Goal: Information Seeking & Learning: Learn about a topic

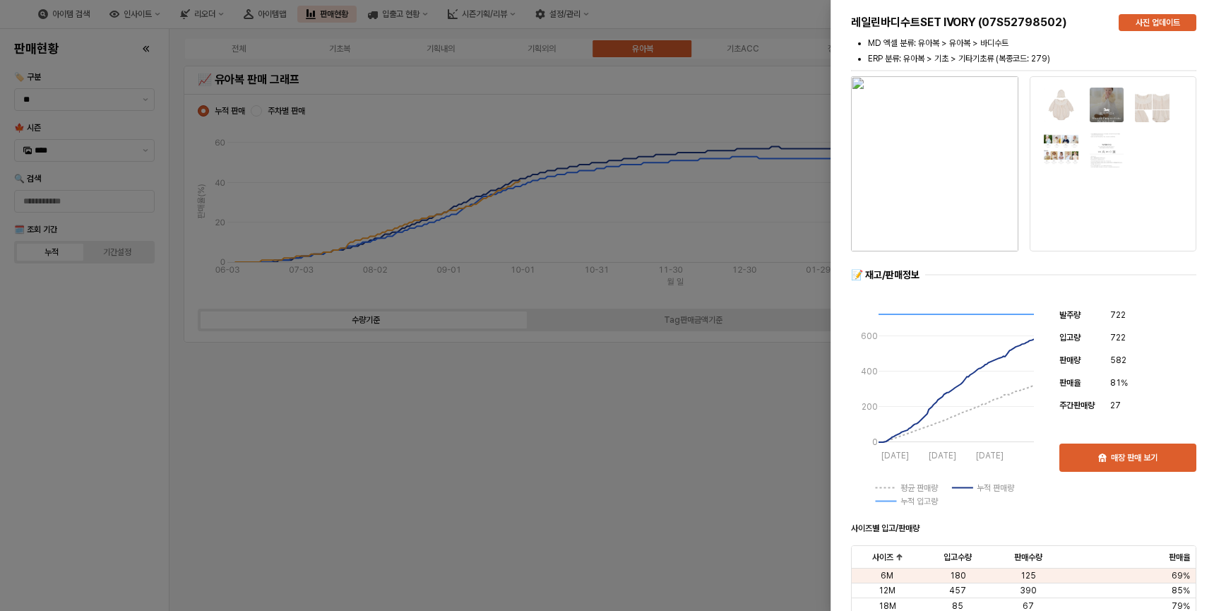
click at [108, 374] on div at bounding box center [613, 305] width 1226 height 611
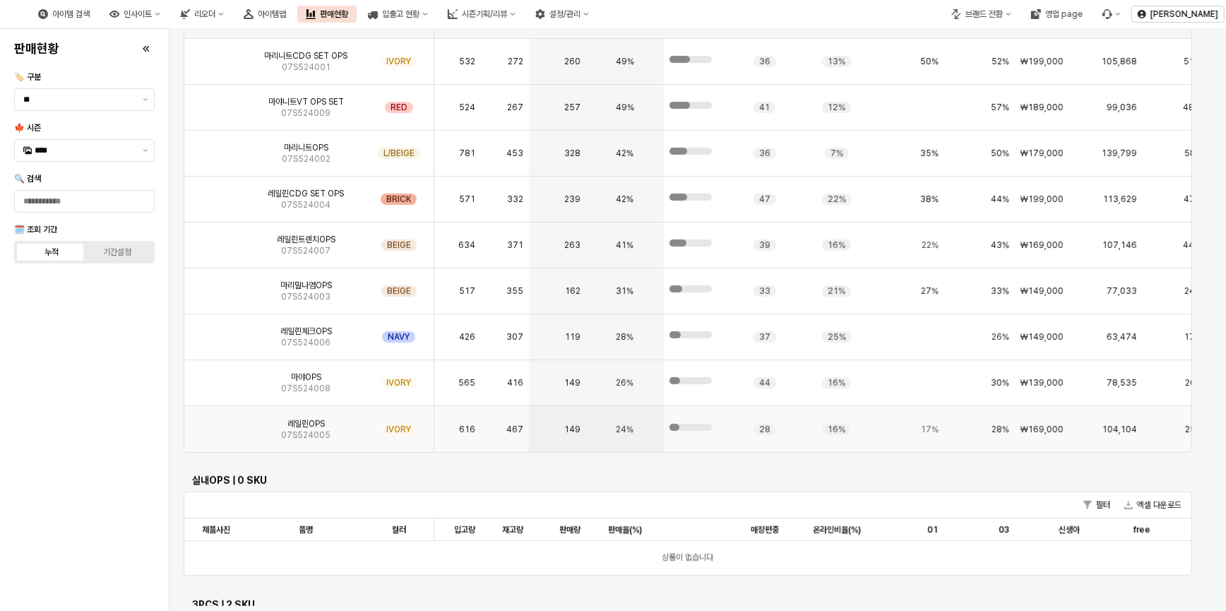
scroll to position [3340, 0]
click at [216, 423] on img "App Frame" at bounding box center [216, 423] width 0 height 0
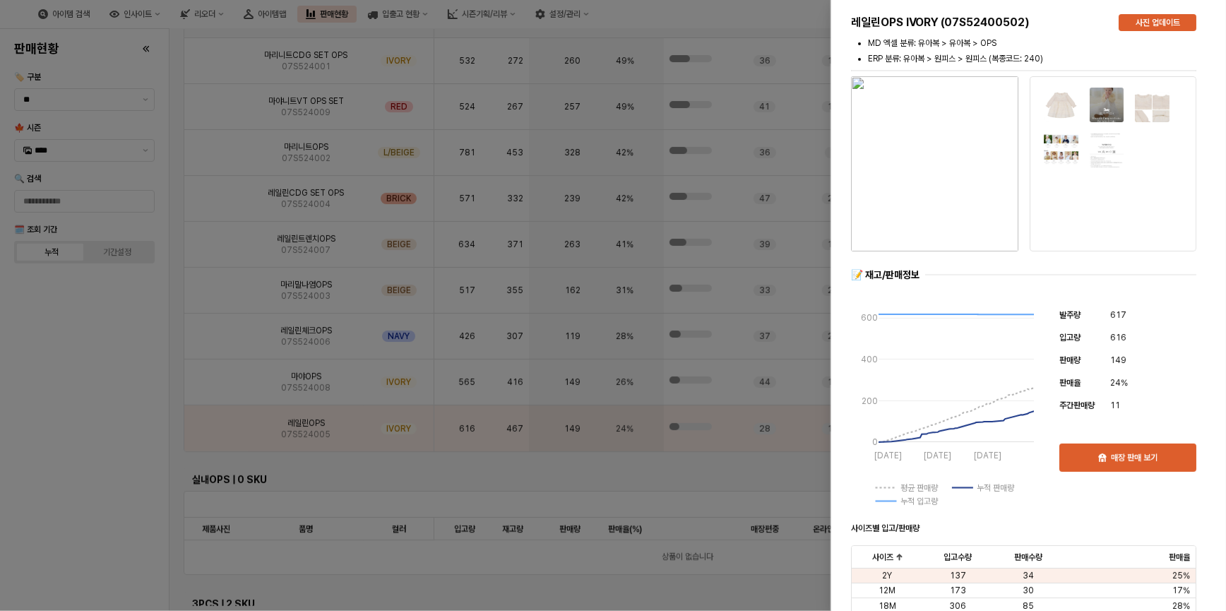
click at [214, 430] on div at bounding box center [613, 305] width 1226 height 611
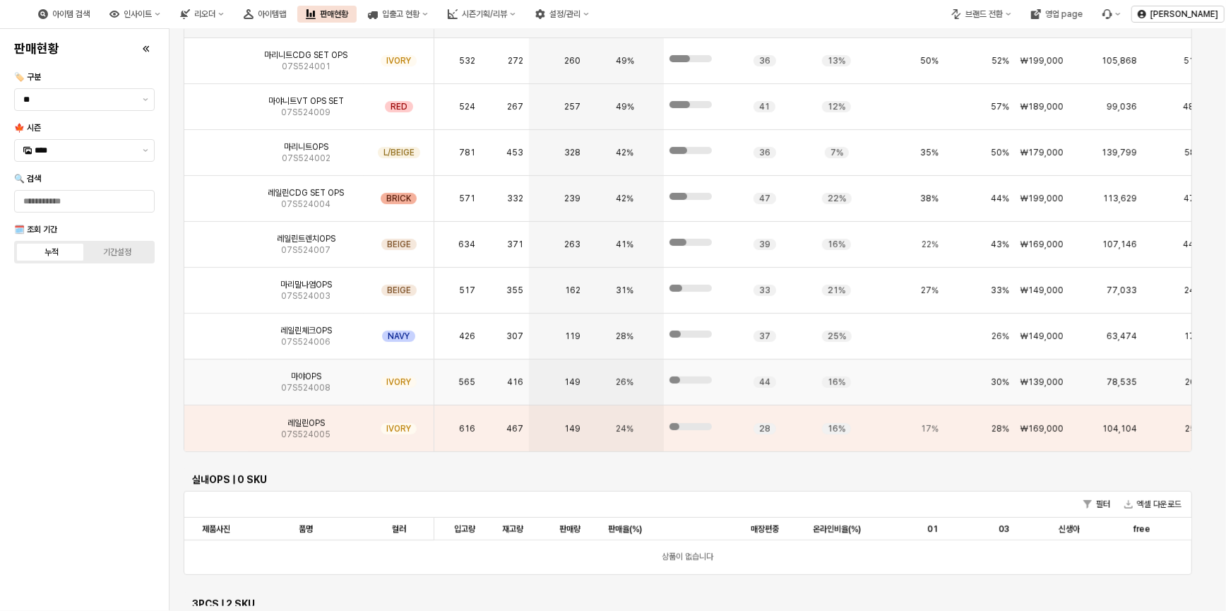
click at [216, 377] on img "App Frame" at bounding box center [216, 377] width 0 height 0
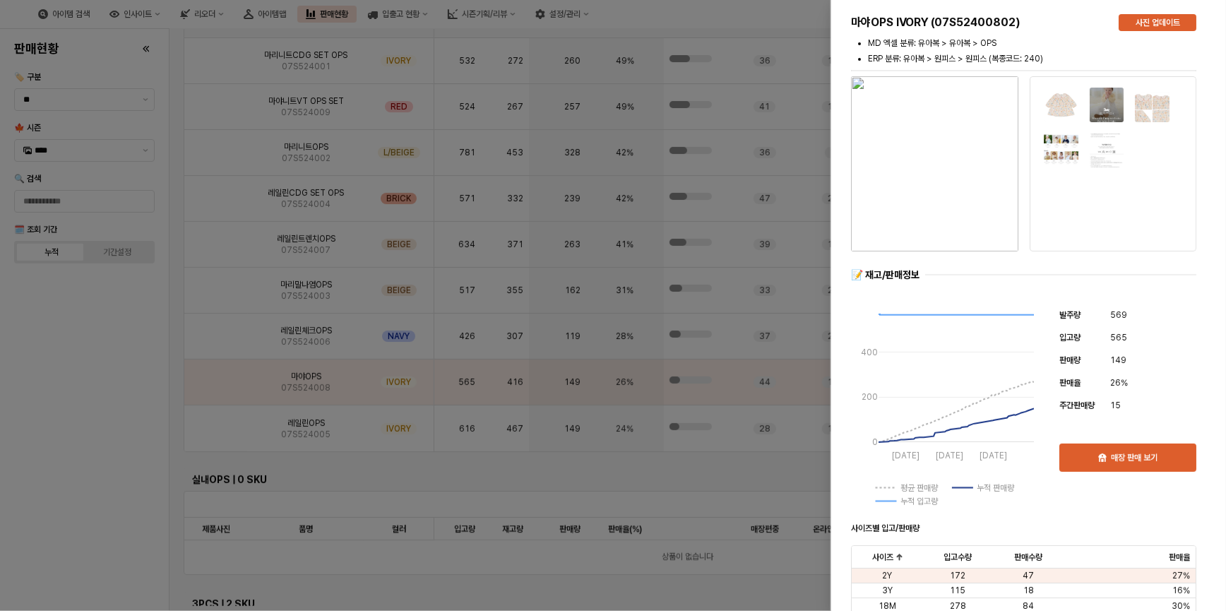
click at [213, 390] on div at bounding box center [613, 305] width 1226 height 611
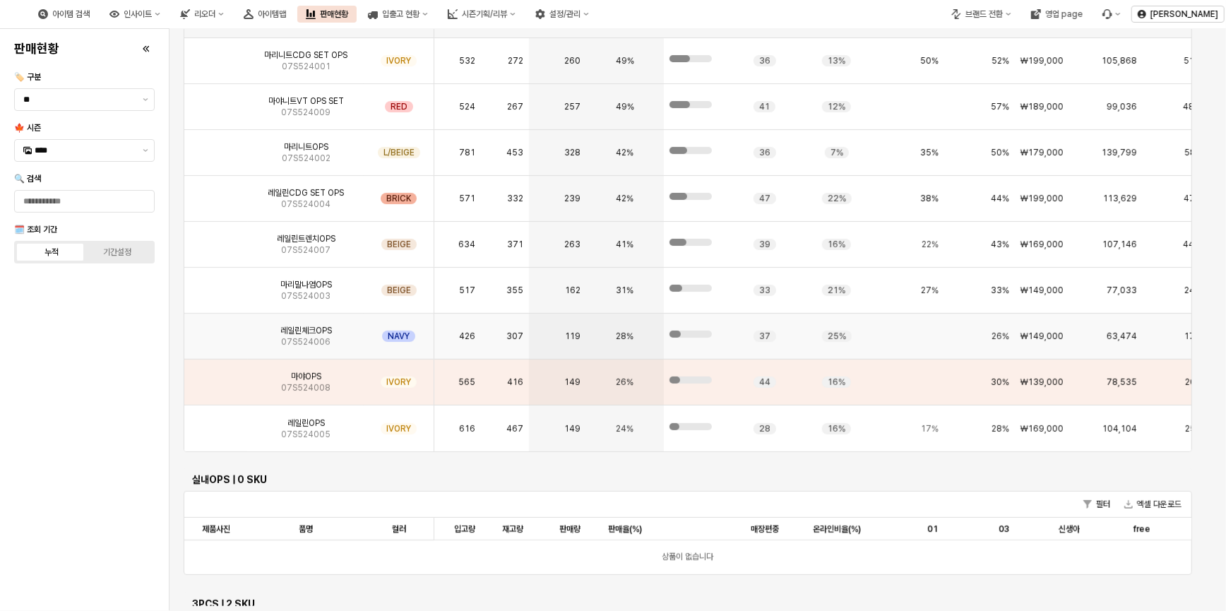
click at [216, 331] on img "App Frame" at bounding box center [216, 331] width 0 height 0
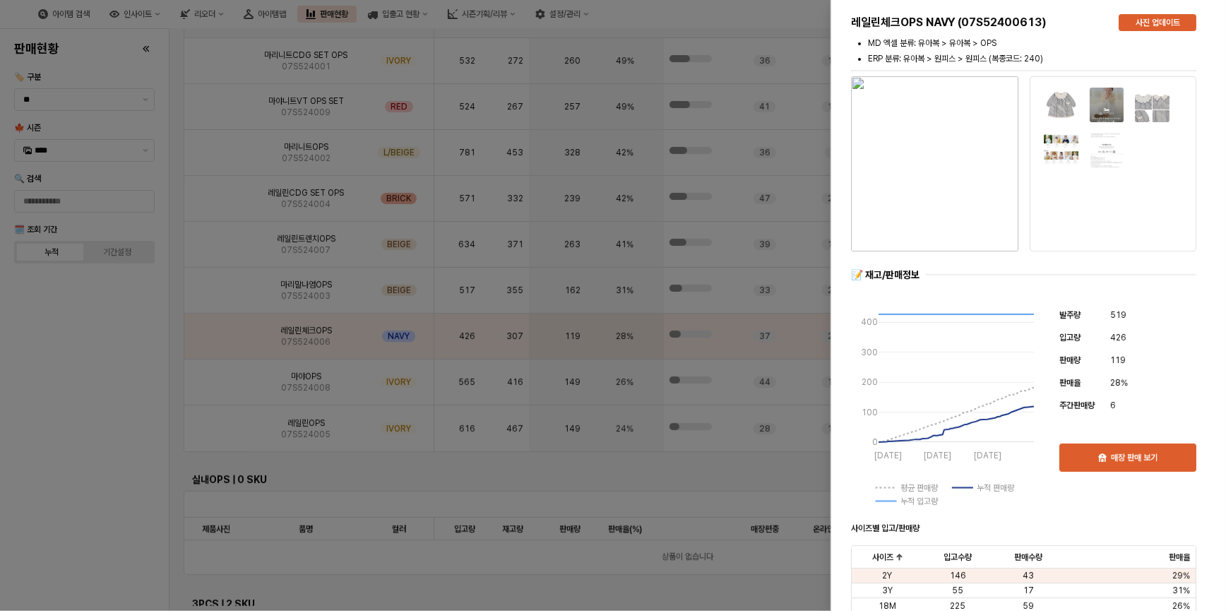
click at [225, 326] on div at bounding box center [613, 305] width 1226 height 611
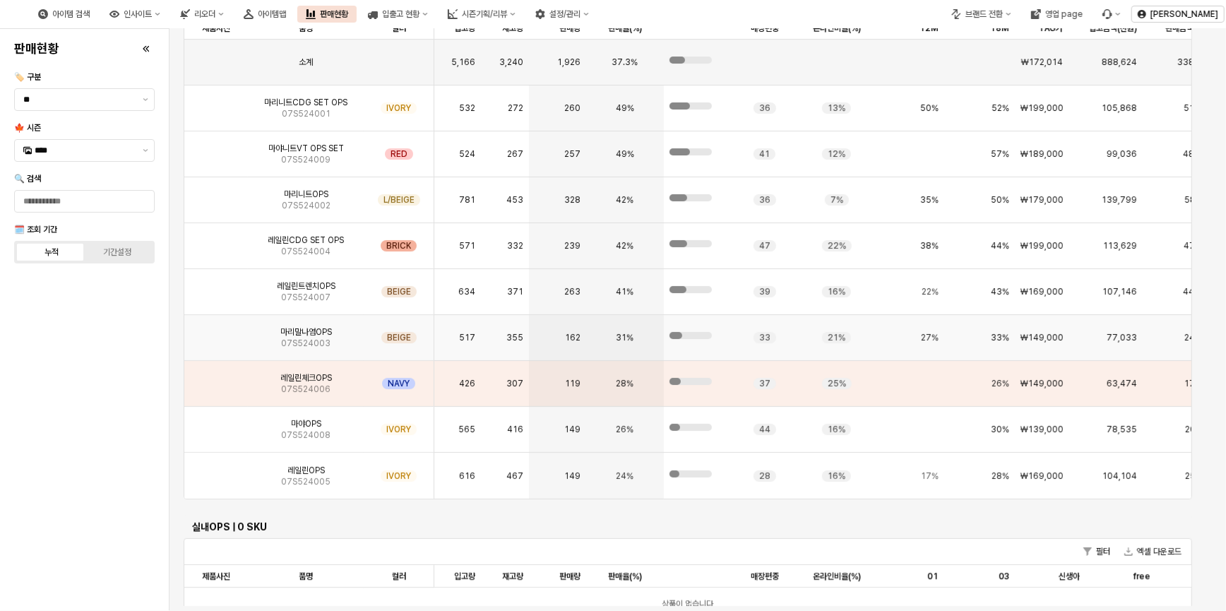
scroll to position [3082, 0]
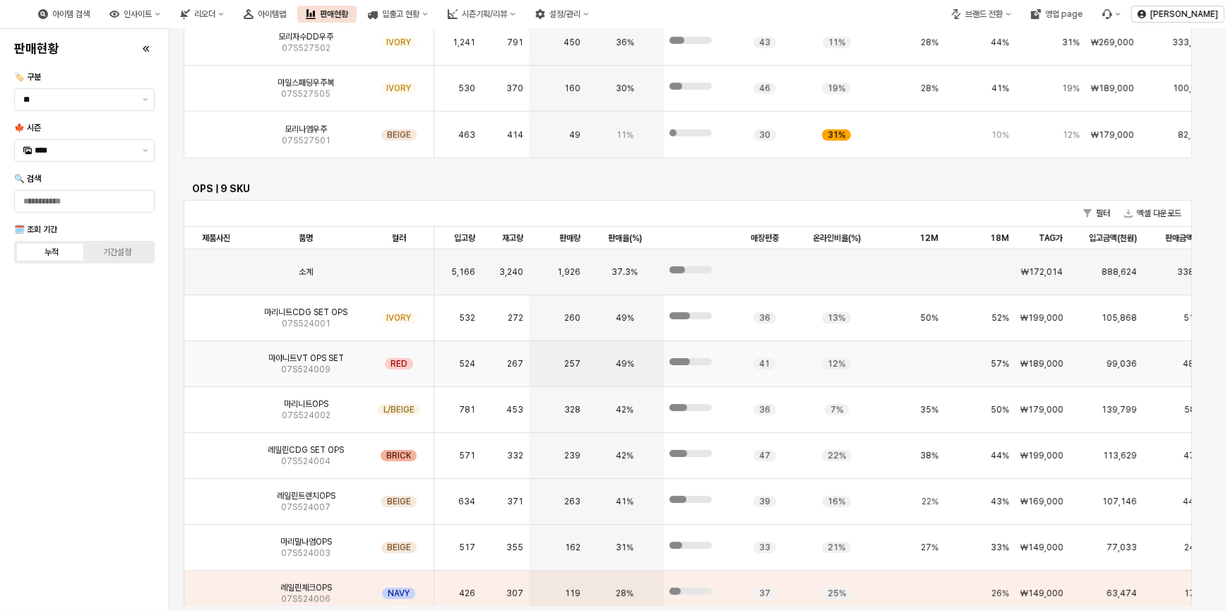
click at [216, 358] on img "App Frame" at bounding box center [216, 358] width 0 height 0
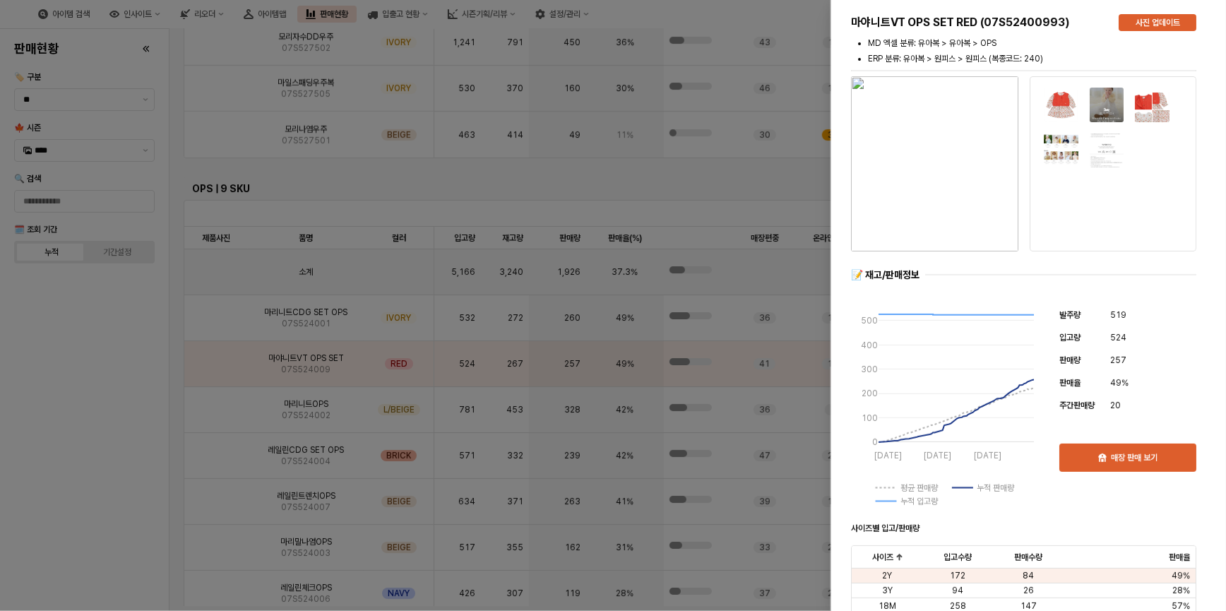
click at [95, 401] on div at bounding box center [613, 305] width 1226 height 611
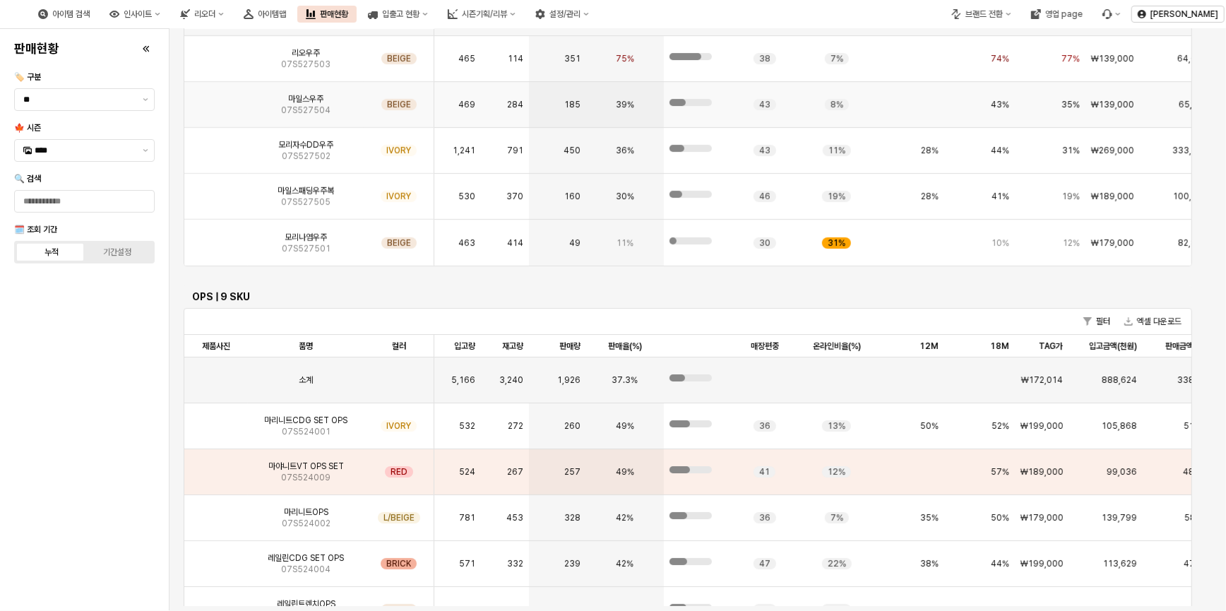
scroll to position [2974, 0]
click at [216, 421] on img "App Frame" at bounding box center [216, 421] width 0 height 0
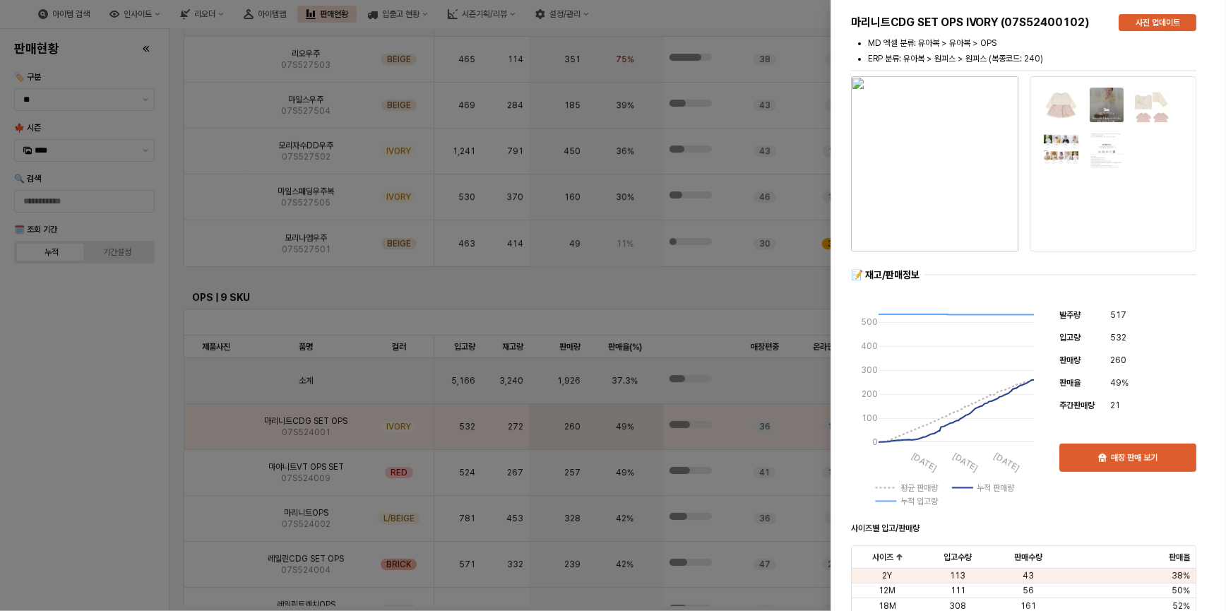
click at [943, 170] on img "button" at bounding box center [934, 163] width 167 height 175
click at [31, 454] on div at bounding box center [613, 305] width 1226 height 611
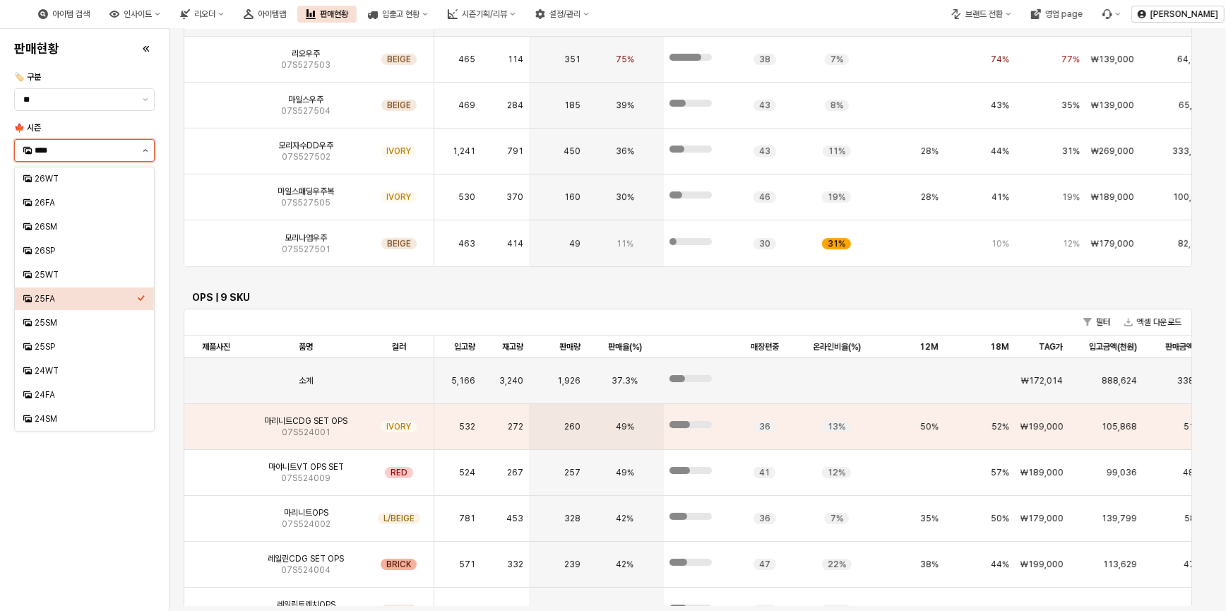
click at [144, 149] on icon "제안 사항 표시" at bounding box center [146, 150] width 6 height 3
click at [82, 269] on div "25WT" at bounding box center [86, 274] width 102 height 11
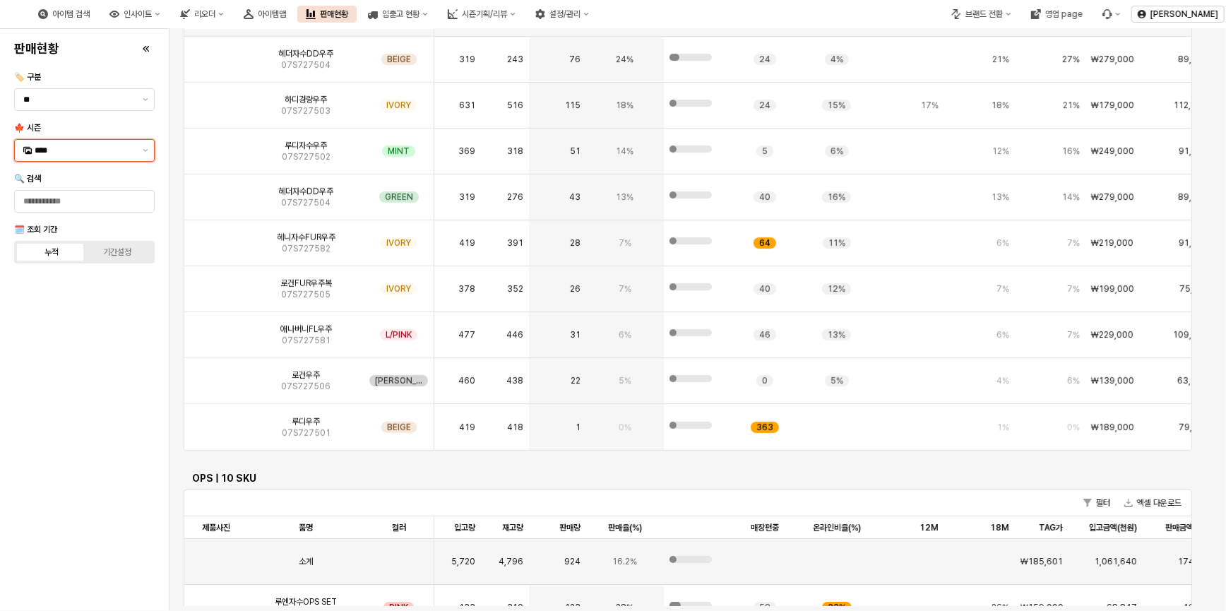
scroll to position [3154, 0]
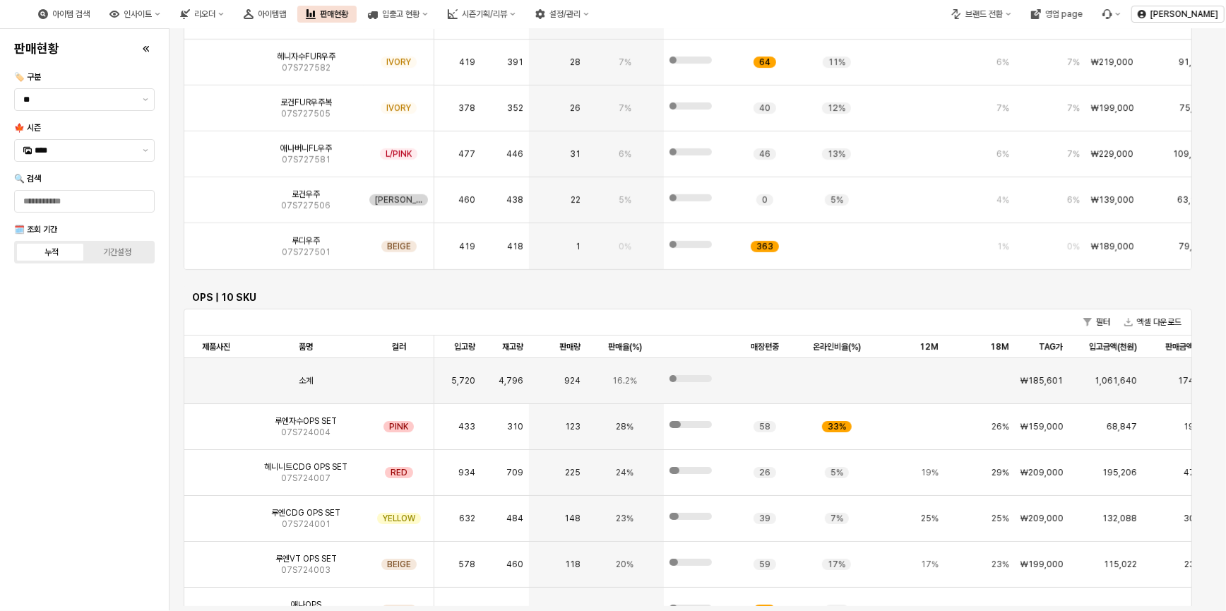
click at [113, 353] on body "Skip to main content 아이템 검색 인사이트 리오더 아이템맵 판매현황 입출고 현황 시즌기획/리뷰 설정/관리 브랜드 전환 영업 p…" at bounding box center [613, 305] width 1226 height 611
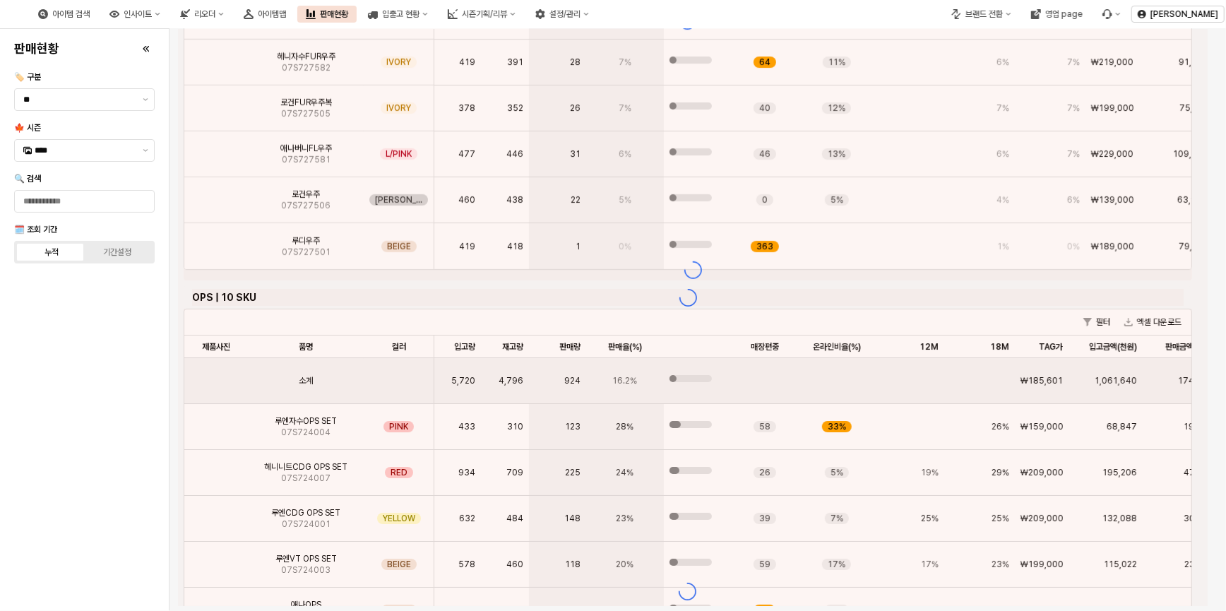
click at [86, 357] on div "판매현황 🏷️ 구분 ** 🍁 시즌 **** 🔍 검색 🗓️ 조회 기간 누적 기간설정" at bounding box center [84, 320] width 152 height 571
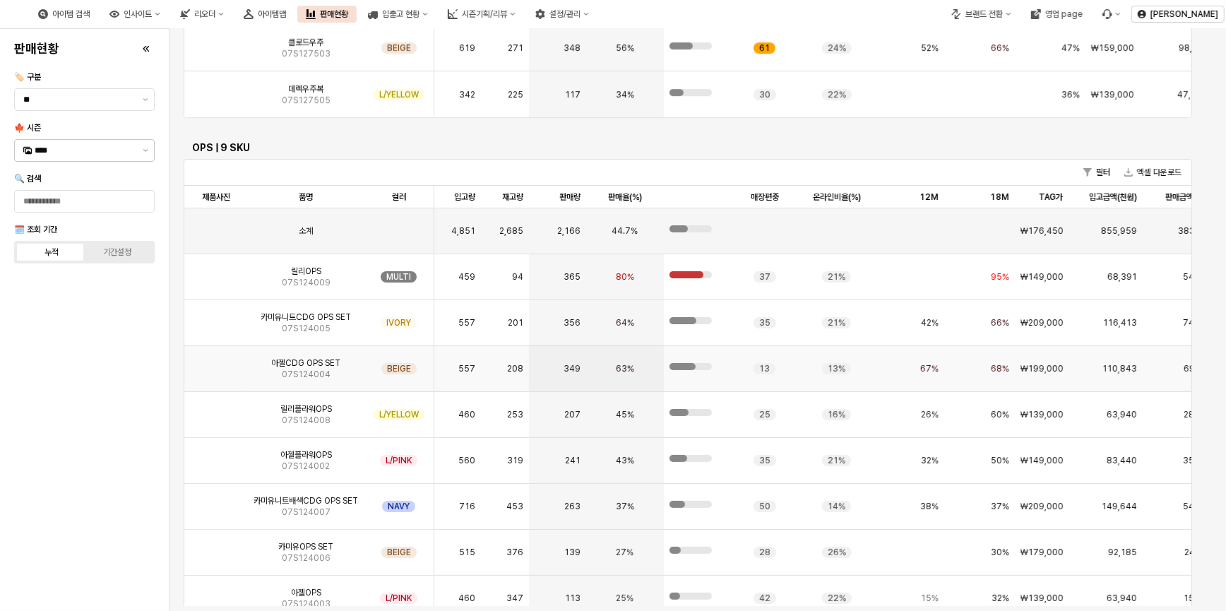
scroll to position [3149, 0]
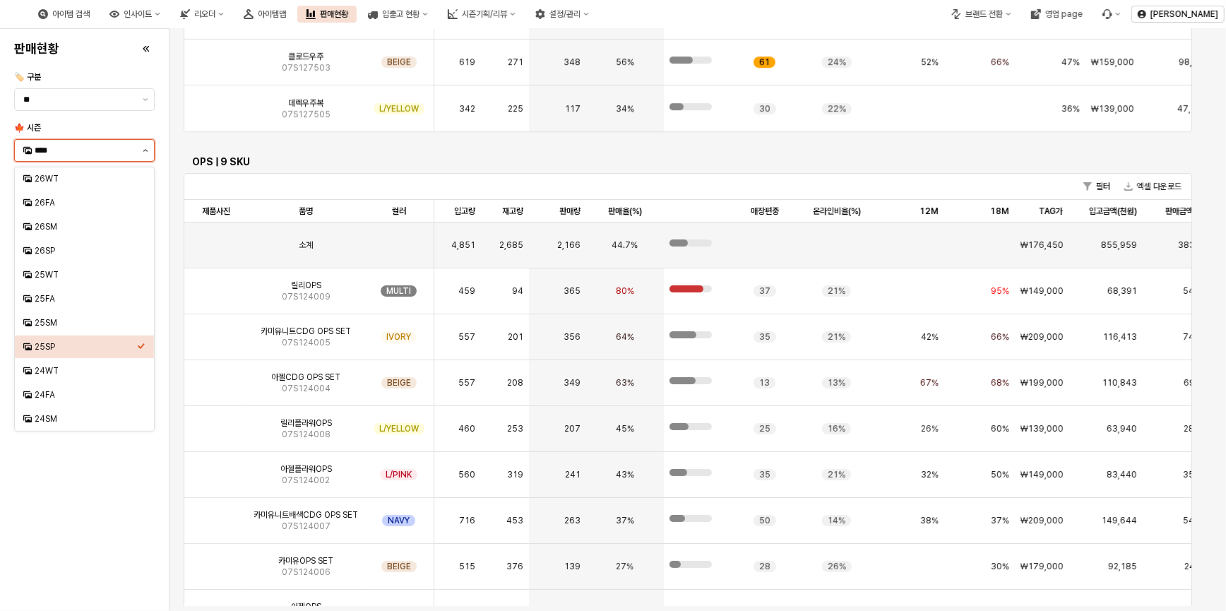
click at [151, 152] on button "제안 사항 표시" at bounding box center [145, 150] width 17 height 21
type input "****"
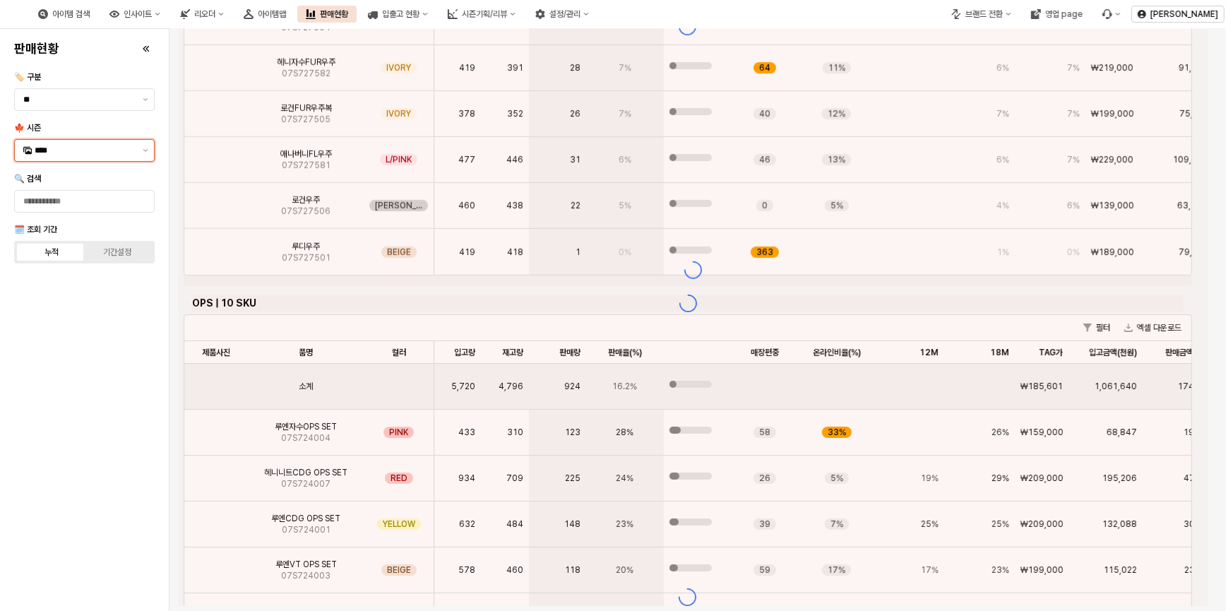
scroll to position [3154, 0]
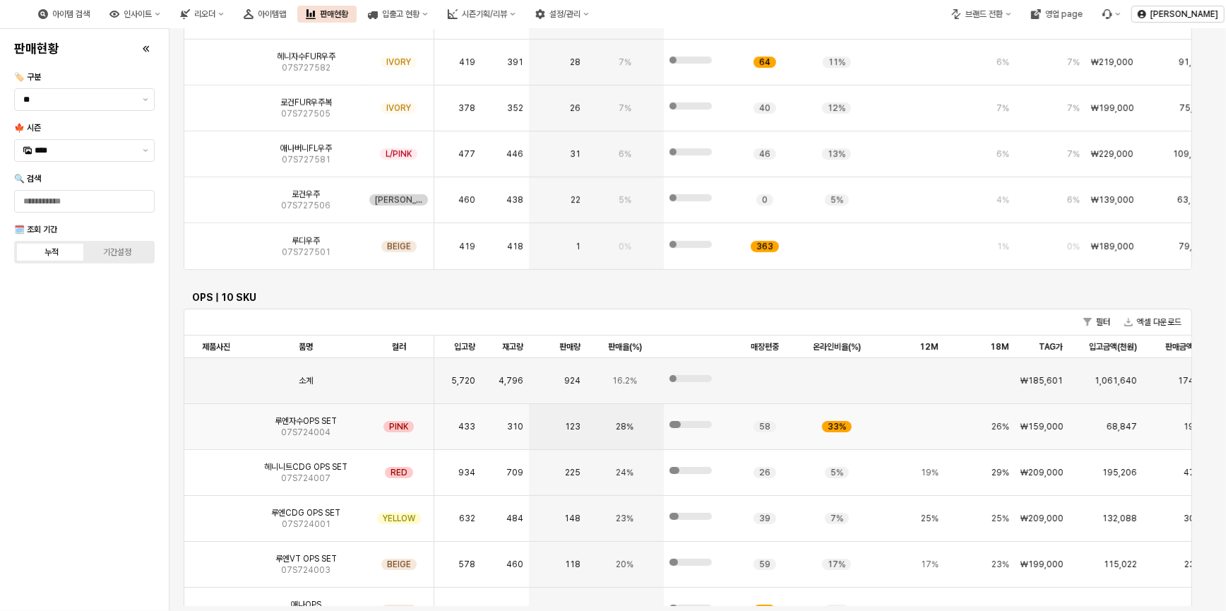
click at [216, 421] on img "App Frame" at bounding box center [216, 421] width 0 height 0
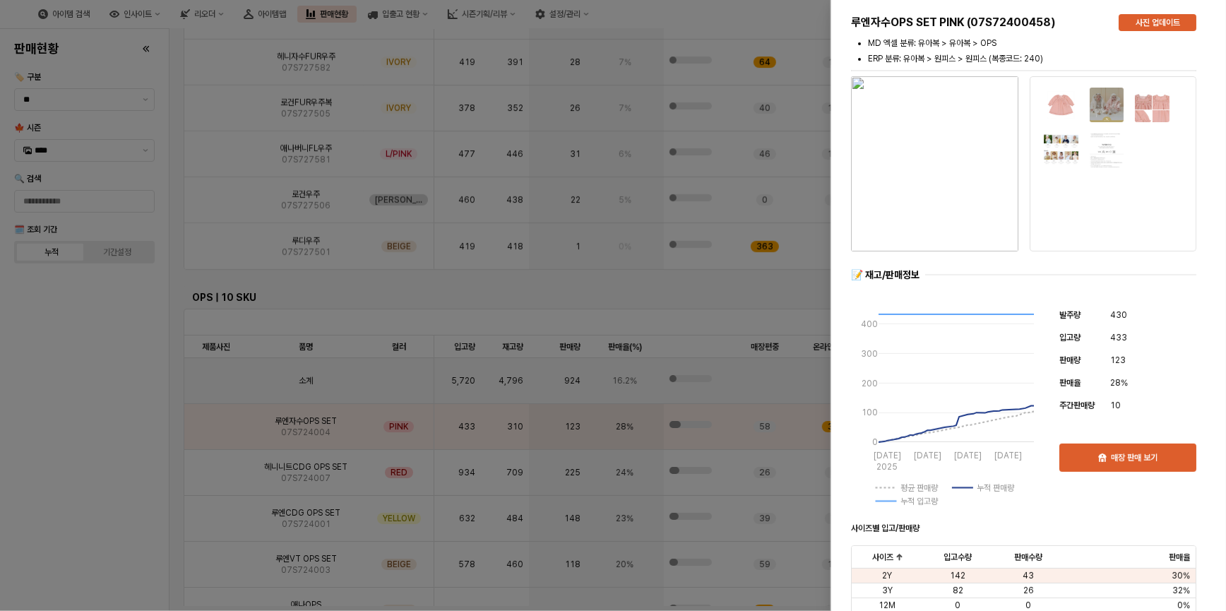
click at [128, 459] on div at bounding box center [613, 305] width 1226 height 611
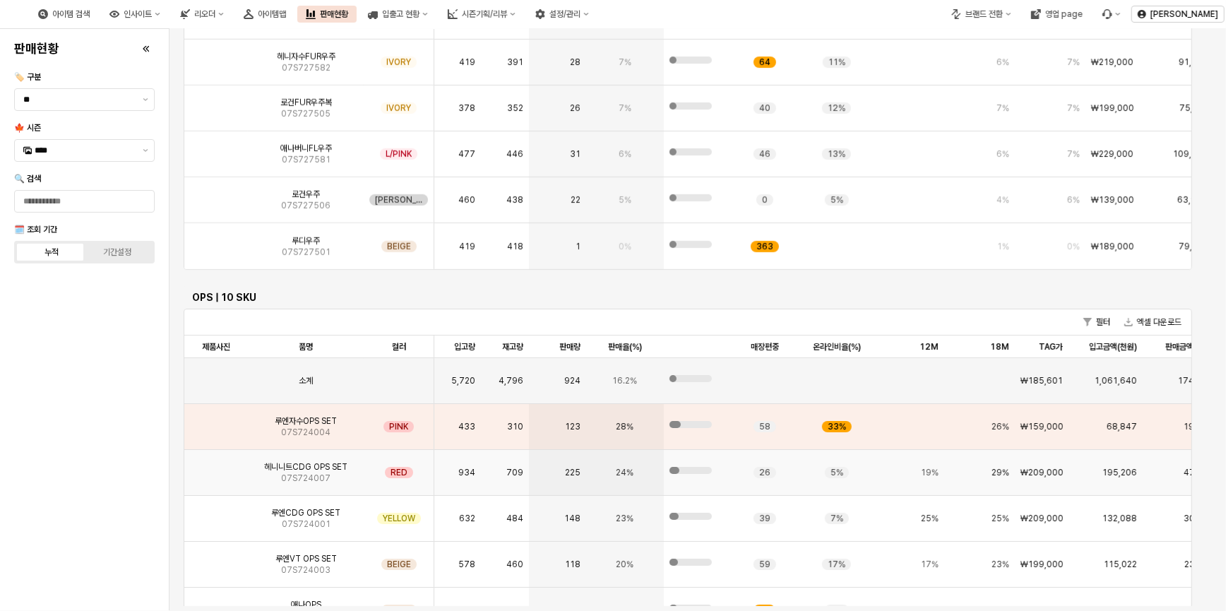
click at [216, 467] on img "App Frame" at bounding box center [216, 467] width 0 height 0
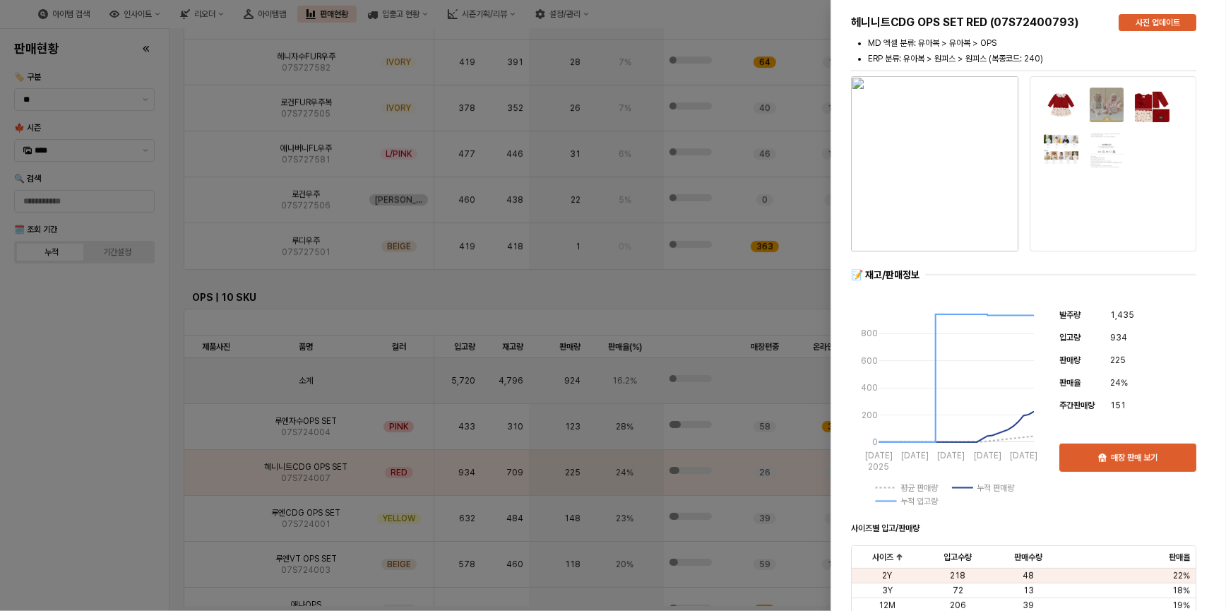
click at [938, 148] on img "button" at bounding box center [934, 163] width 167 height 175
click at [151, 379] on div at bounding box center [613, 305] width 1226 height 611
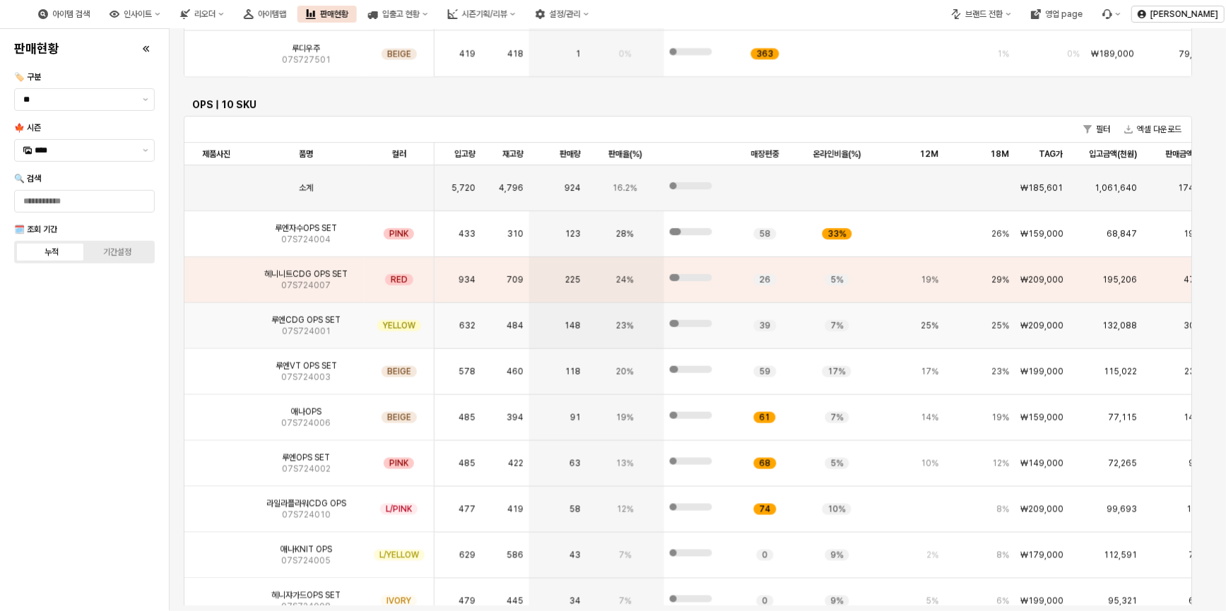
scroll to position [3347, 0]
click at [216, 320] on img "App Frame" at bounding box center [216, 320] width 0 height 0
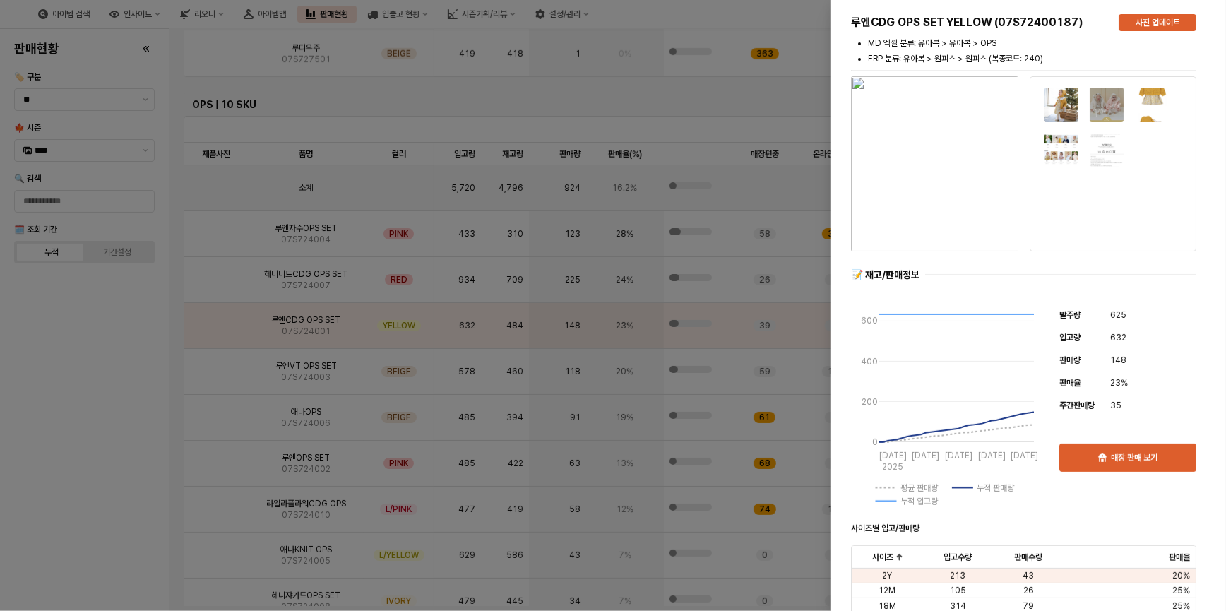
click at [926, 158] on img "button" at bounding box center [934, 163] width 167 height 175
click at [0, 480] on div at bounding box center [613, 305] width 1226 height 611
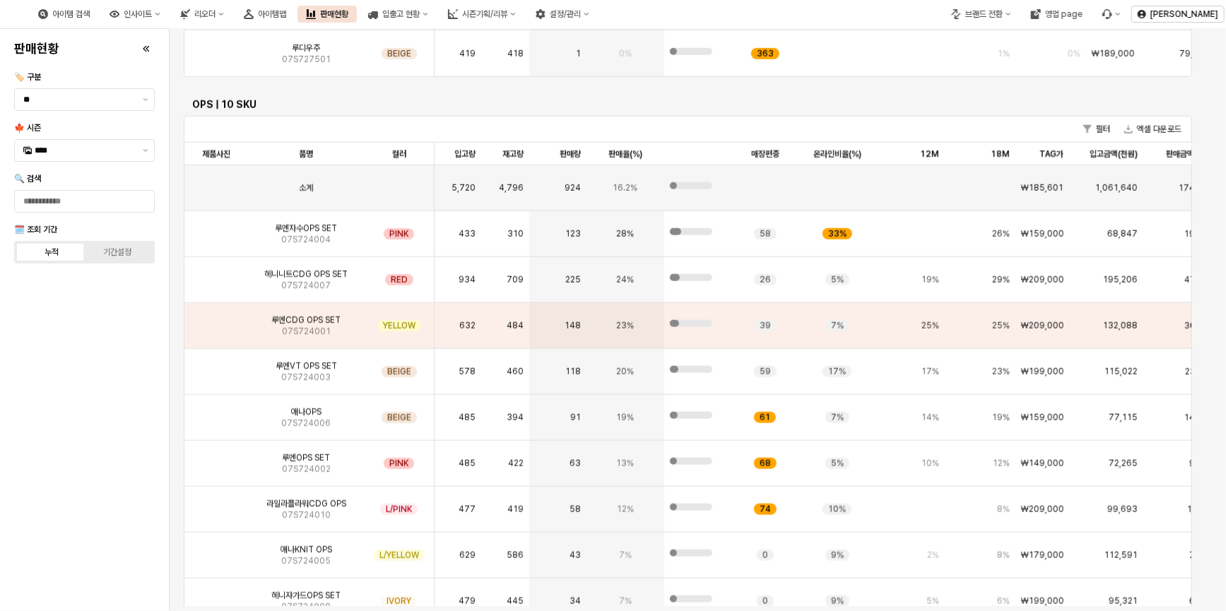
click at [0, 480] on html "Skip to main content 아이템 검색 인사이트 리오더 아이템맵 판매현황 입출고 현황 시즌기획/리뷰 설정/관리 브랜드 전환 영업 p…" at bounding box center [613, 305] width 1226 height 611
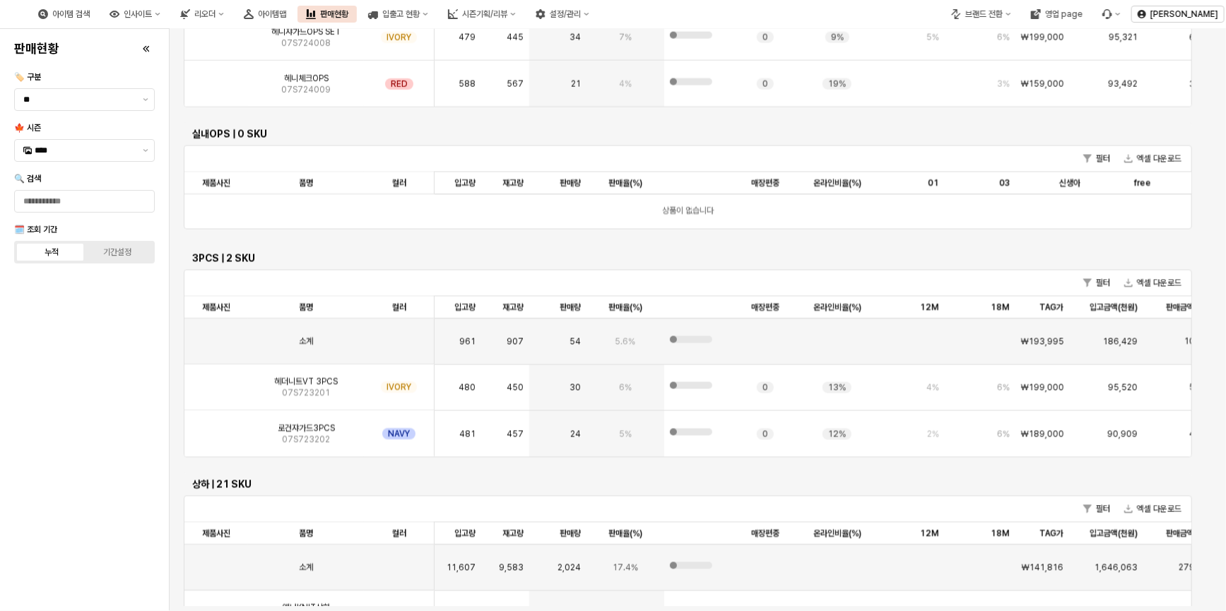
scroll to position [3925, 0]
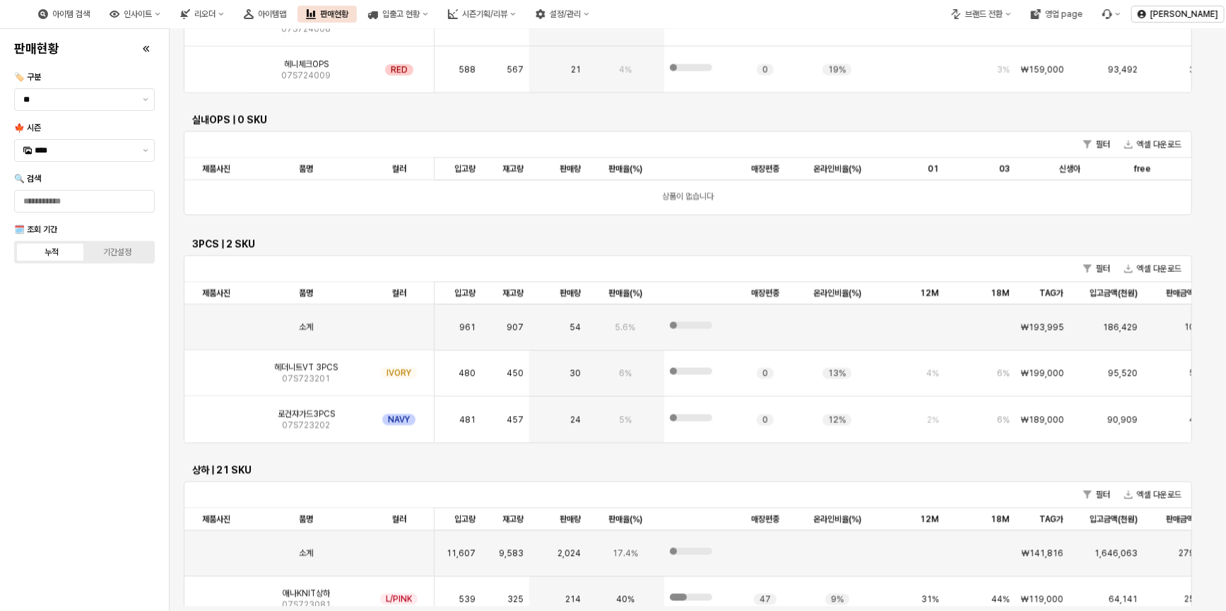
click at [23, 360] on div "판매현황 🏷️ 구분 ** 🍁 시즌 **** 🔍 검색 🗓️ 조회 기간 누적 기간설정" at bounding box center [84, 320] width 152 height 571
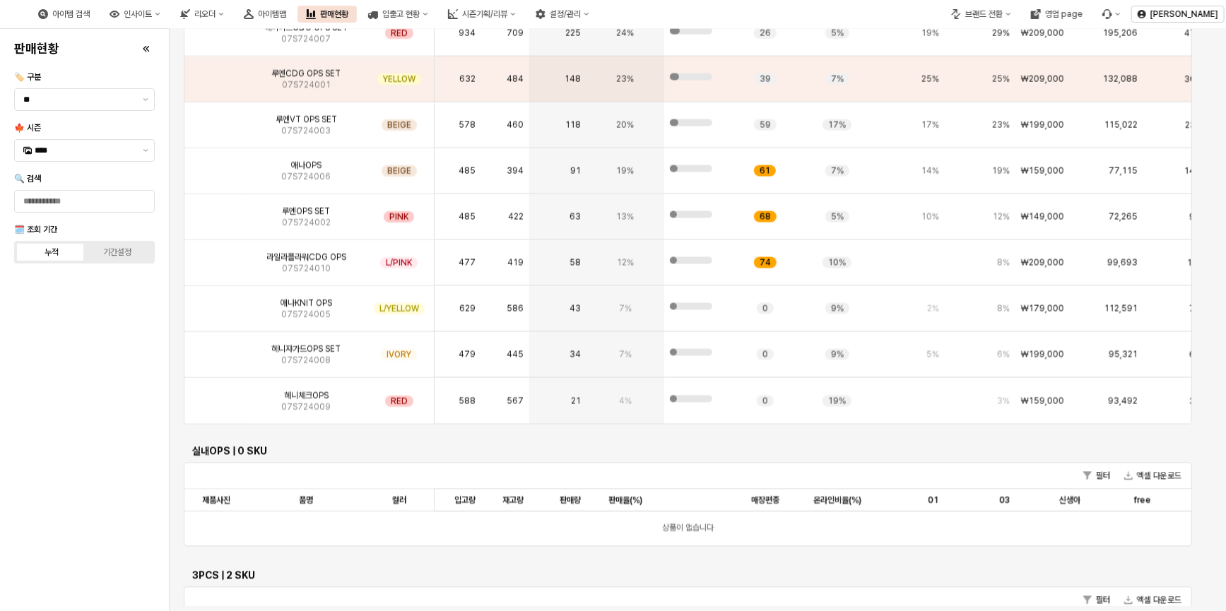
scroll to position [3635, 0]
